Goal: Information Seeking & Learning: Find specific page/section

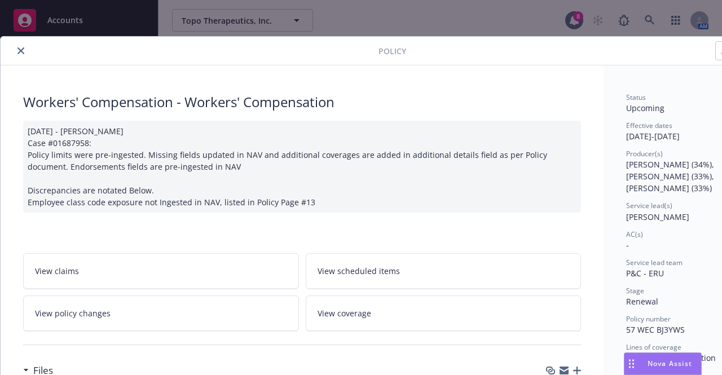
click at [16, 50] on button "close" at bounding box center [21, 51] width 14 height 14
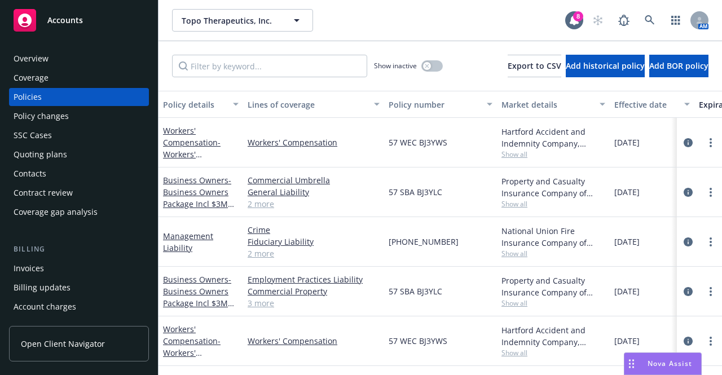
click at [65, 18] on span "Accounts" at bounding box center [65, 20] width 36 height 9
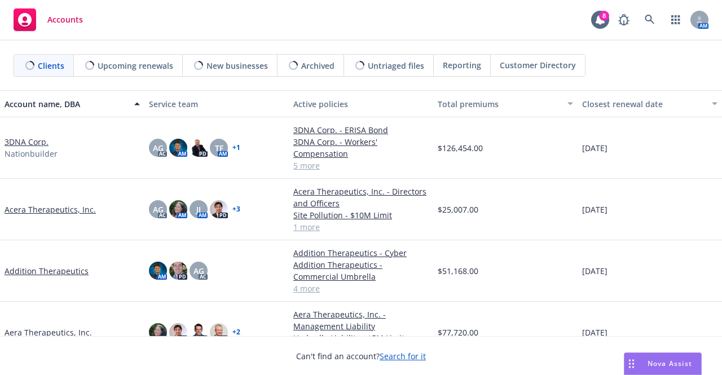
click at [661, 21] on div "AM" at bounding box center [661, 19] width 96 height 23
click at [650, 20] on icon at bounding box center [650, 20] width 10 height 10
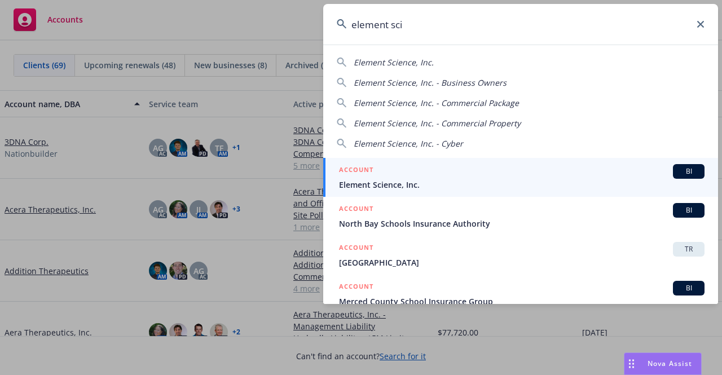
type input "element sci"
click at [455, 189] on span "Element Science, Inc." at bounding box center [522, 185] width 366 height 12
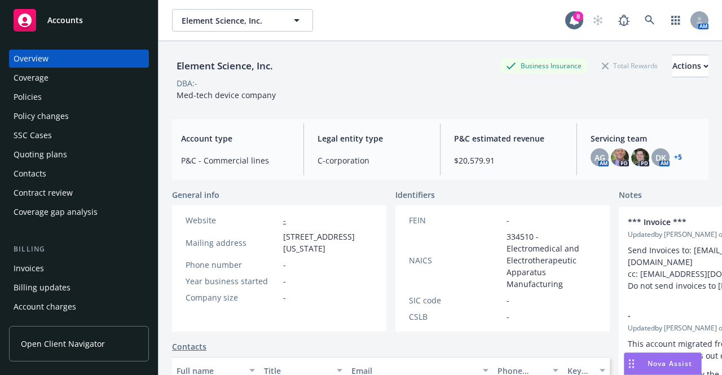
click at [74, 102] on div "Policies" at bounding box center [79, 97] width 131 height 18
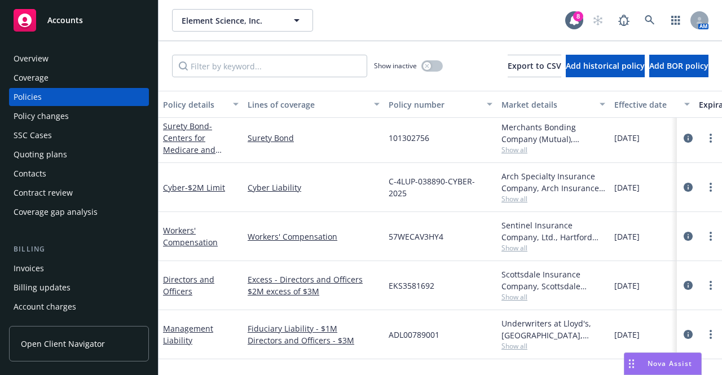
scroll to position [50, 0]
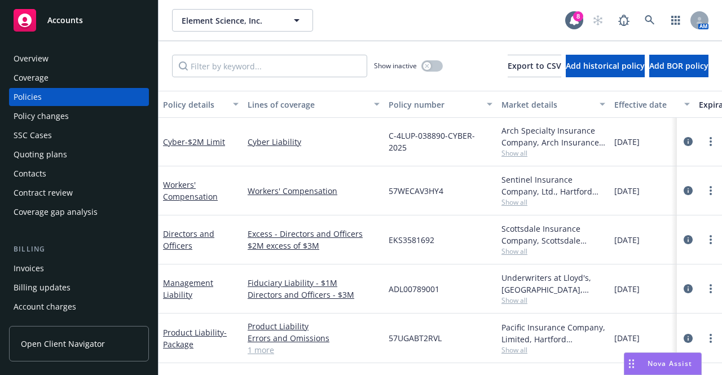
click at [97, 268] on div "Invoices" at bounding box center [79, 268] width 131 height 18
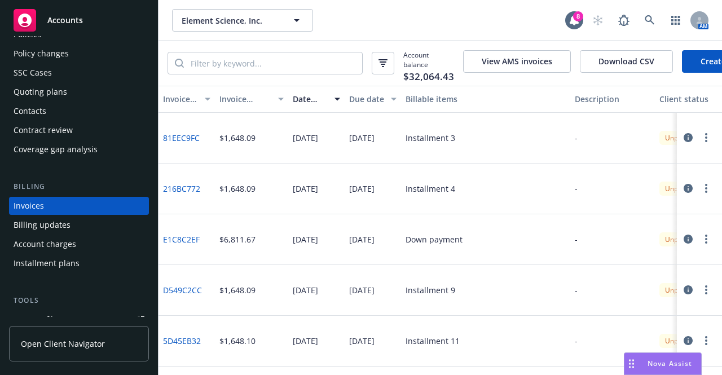
click at [172, 242] on link "E1C8C2EF" at bounding box center [181, 240] width 37 height 12
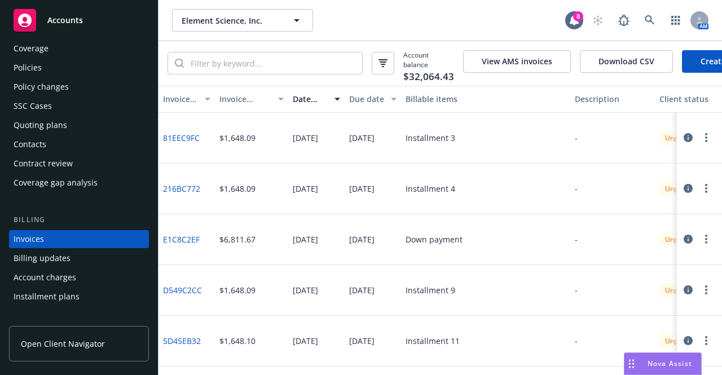
scroll to position [29, 0]
click at [85, 67] on div "Policies" at bounding box center [79, 68] width 131 height 18
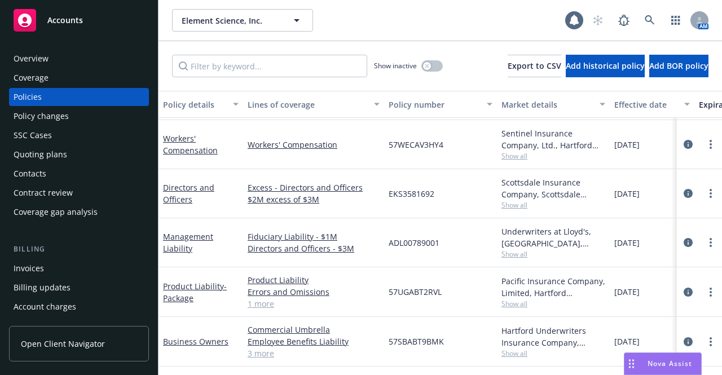
scroll to position [99, 0]
click at [203, 281] on link "Product Liability - Package" at bounding box center [195, 292] width 64 height 23
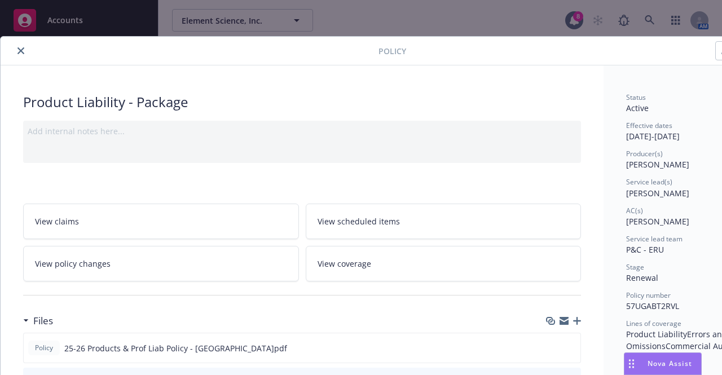
scroll to position [200, 0]
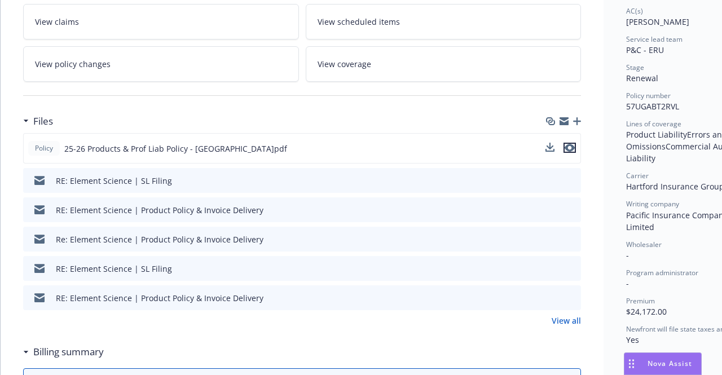
click at [571, 146] on icon "preview file" at bounding box center [570, 148] width 10 height 8
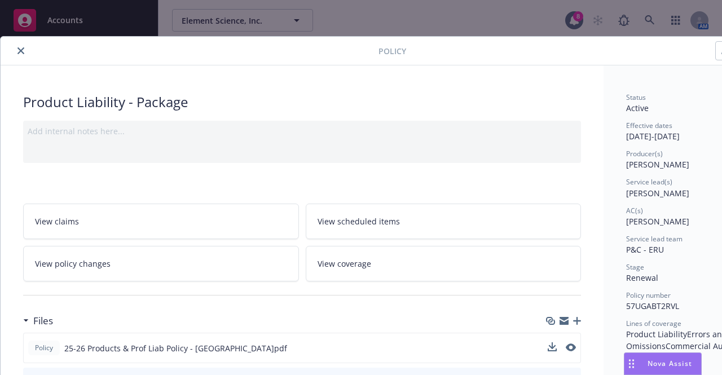
click at [17, 47] on icon "close" at bounding box center [20, 50] width 7 height 7
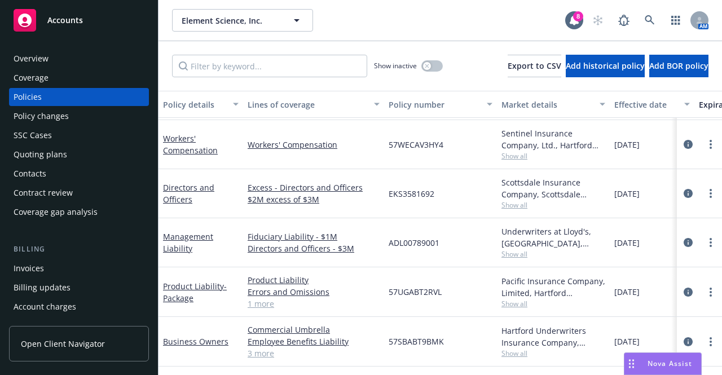
click at [75, 19] on span "Accounts" at bounding box center [65, 20] width 36 height 9
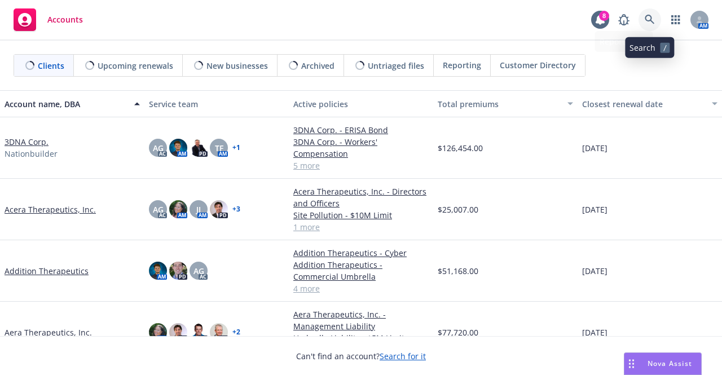
click at [643, 21] on link at bounding box center [650, 19] width 23 height 23
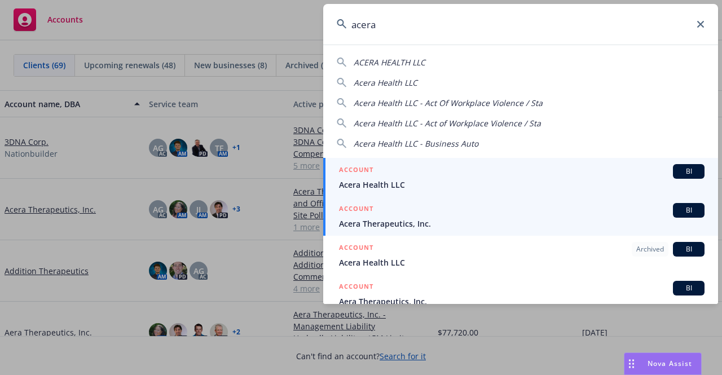
type input "acera"
click at [495, 218] on span "Acera Therapeutics, Inc." at bounding box center [522, 224] width 366 height 12
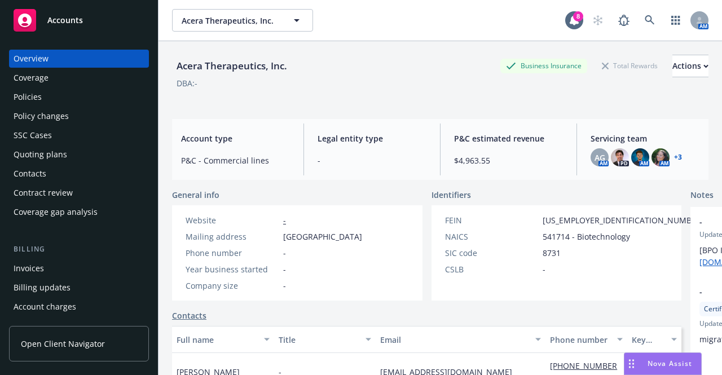
click at [78, 162] on div "Quoting plans" at bounding box center [79, 155] width 131 height 18
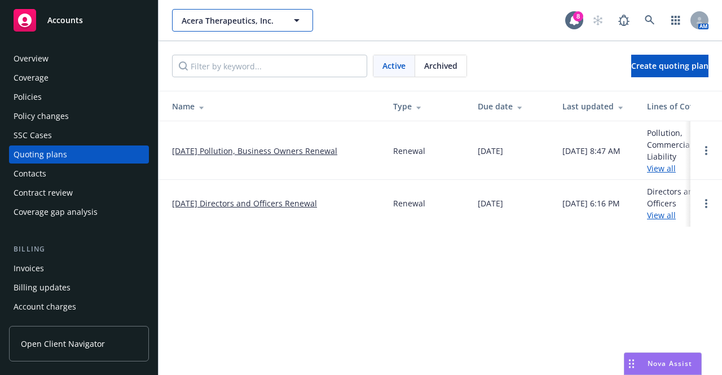
click at [222, 21] on span "Acera Therapeutics, Inc." at bounding box center [231, 21] width 98 height 12
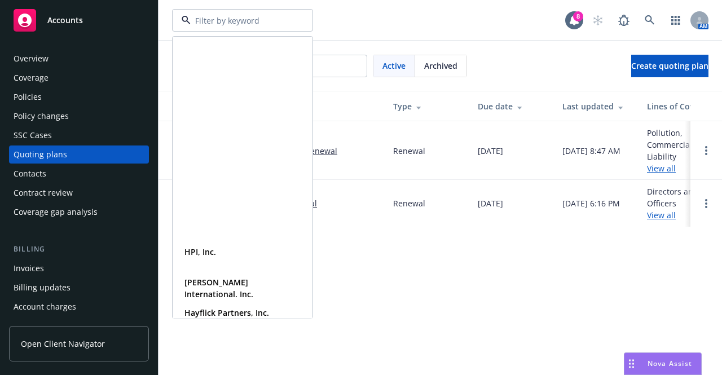
scroll to position [1099, 0]
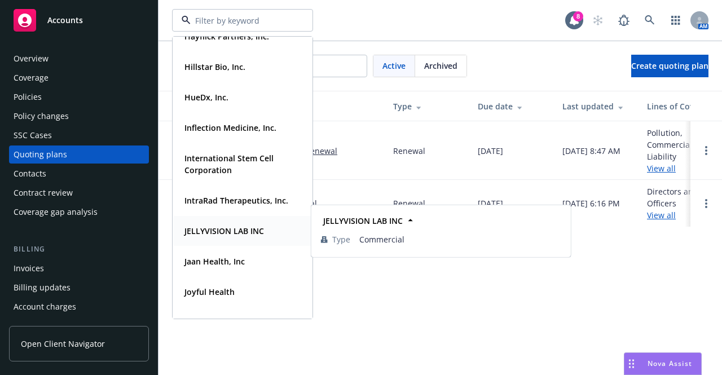
click at [239, 226] on strong "JELLYVISION LAB INC" at bounding box center [224, 231] width 80 height 11
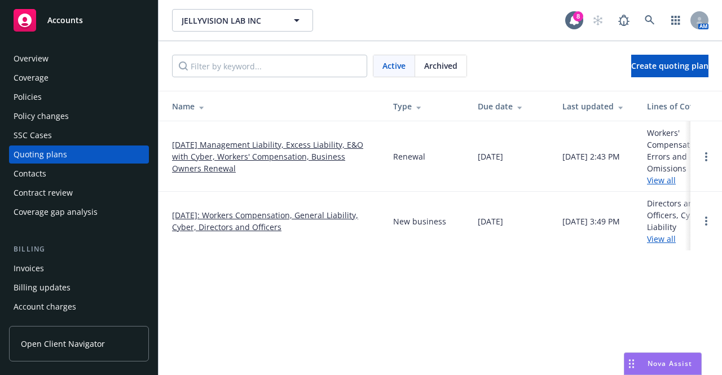
click at [53, 94] on div "Policies" at bounding box center [79, 97] width 131 height 18
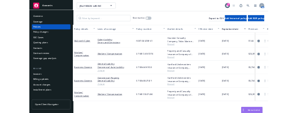
scroll to position [48, 0]
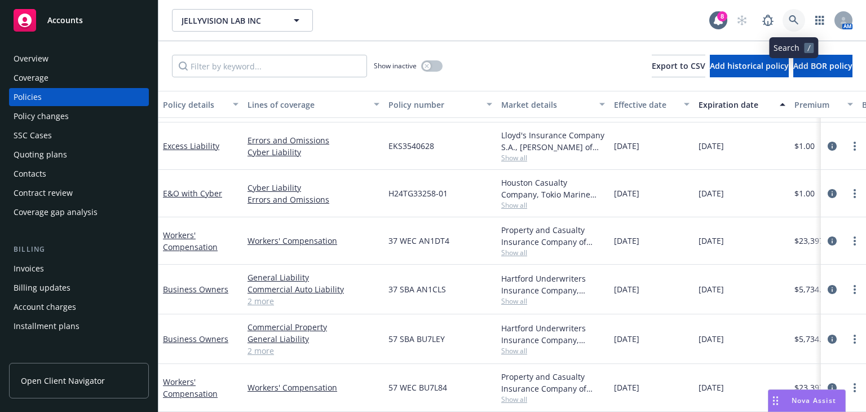
click at [721, 21] on icon at bounding box center [794, 20] width 10 height 10
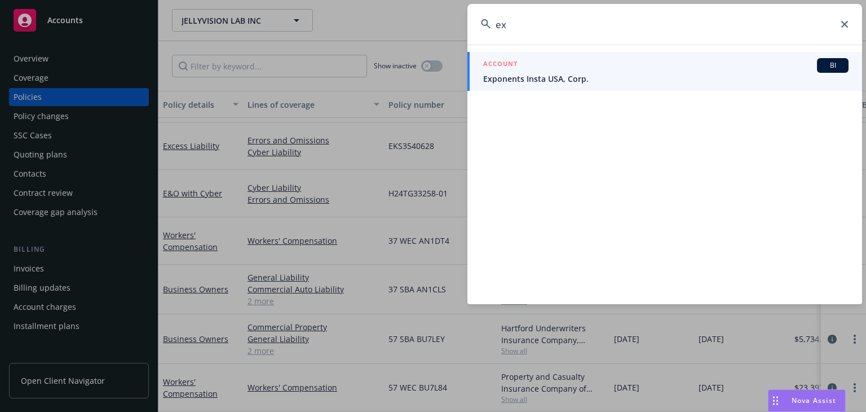
type input "e"
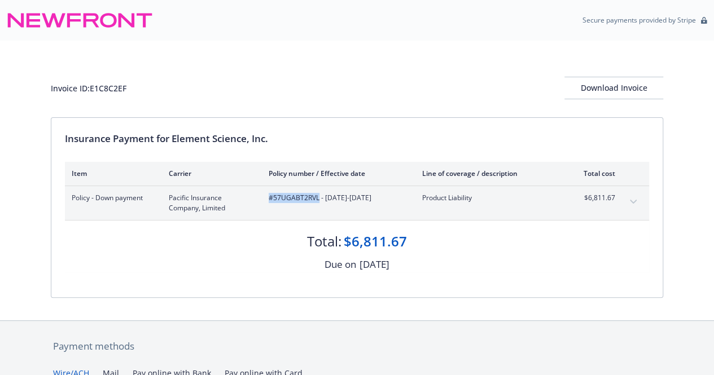
drag, startPoint x: 265, startPoint y: 196, endPoint x: 317, endPoint y: 200, distance: 52.0
click at [317, 200] on div "Policy - Down payment Pacific Insurance Company, Limited #57UGABT2RVL - [DATE]-…" at bounding box center [343, 203] width 543 height 20
copy span "#57UGABT2RVL"
